Goal: Transaction & Acquisition: Download file/media

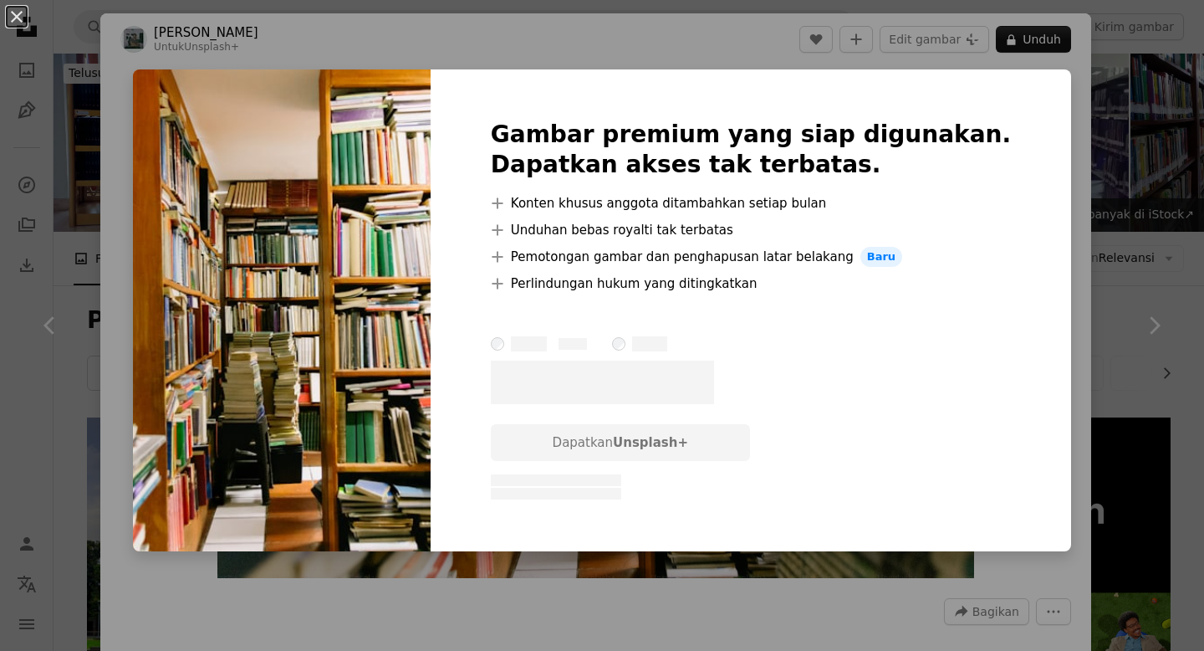
scroll to position [2162, 0]
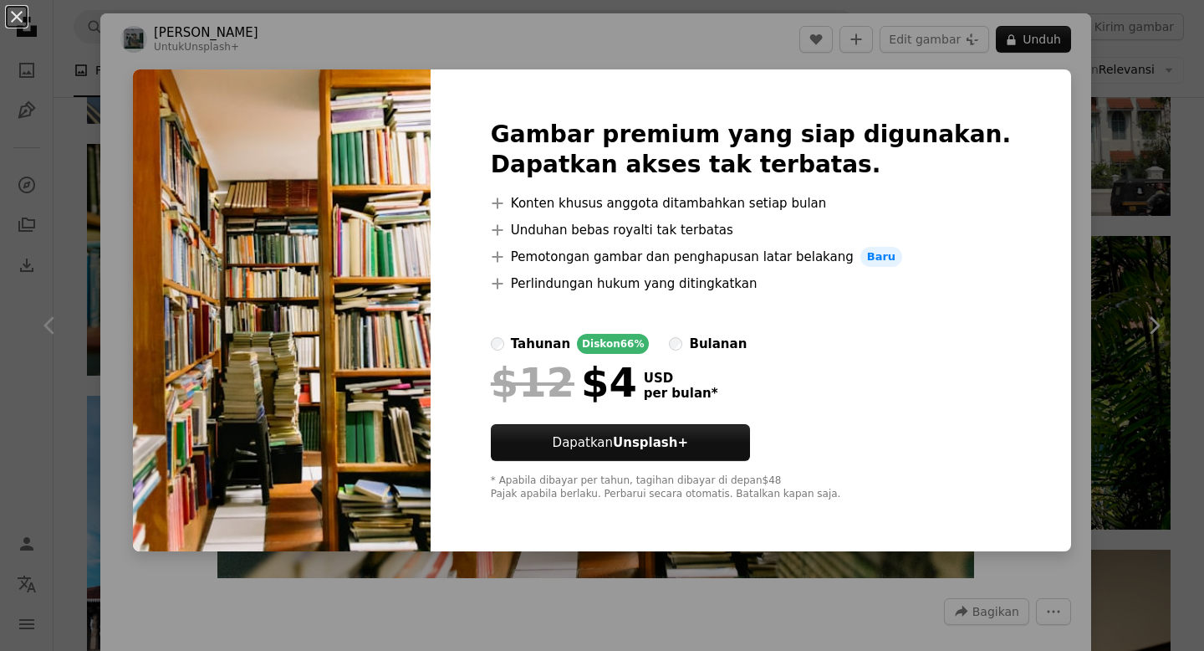
click at [1049, 243] on div "An X shape Gambar premium yang siap digunakan. Dapatkan akses tak terbatas. A p…" at bounding box center [602, 325] width 1204 height 651
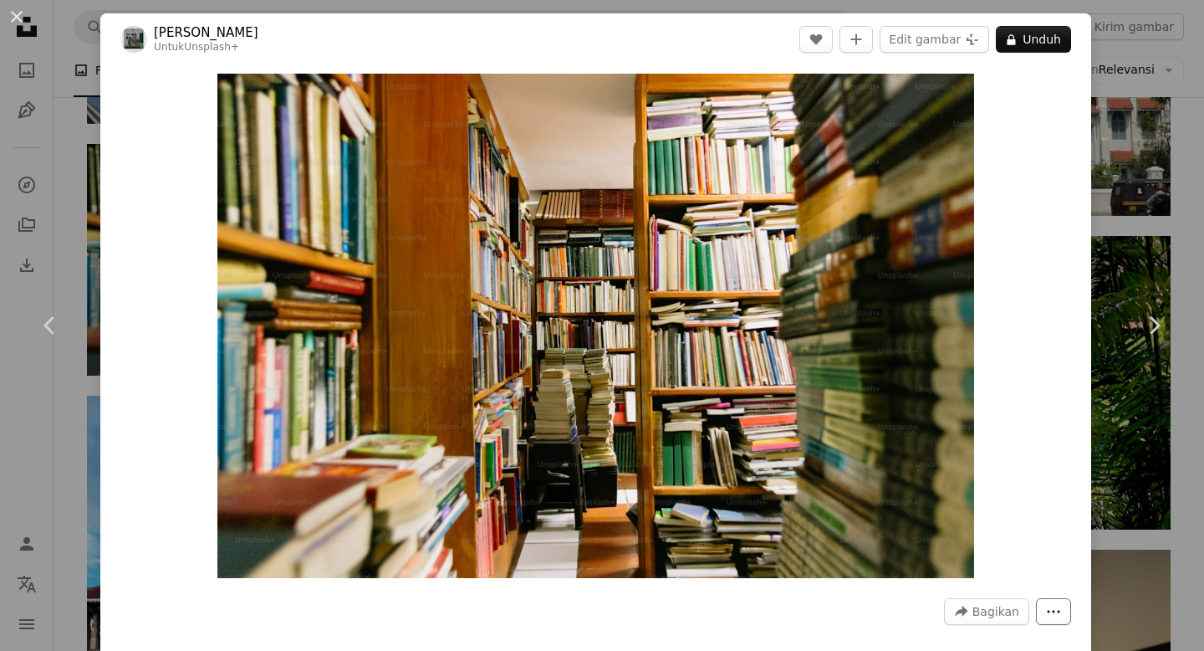
click at [1046, 611] on icon "More Actions" at bounding box center [1053, 611] width 15 height 15
click at [897, 335] on dialog "An X shape Chevron left Chevron right [PERSON_NAME] Untuk Unsplash+ A heart A p…" at bounding box center [602, 325] width 1204 height 651
click at [29, 245] on link "Chevron left" at bounding box center [50, 325] width 100 height 161
